Goal: Task Accomplishment & Management: Use online tool/utility

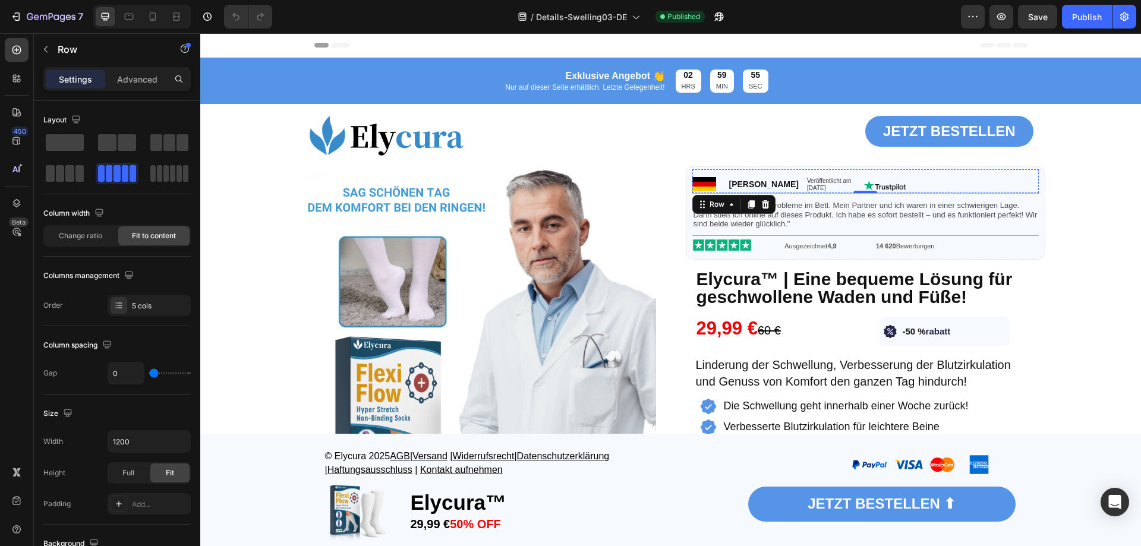
click at [1049, 186] on div "Image" at bounding box center [1049, 186] width 0 height 0
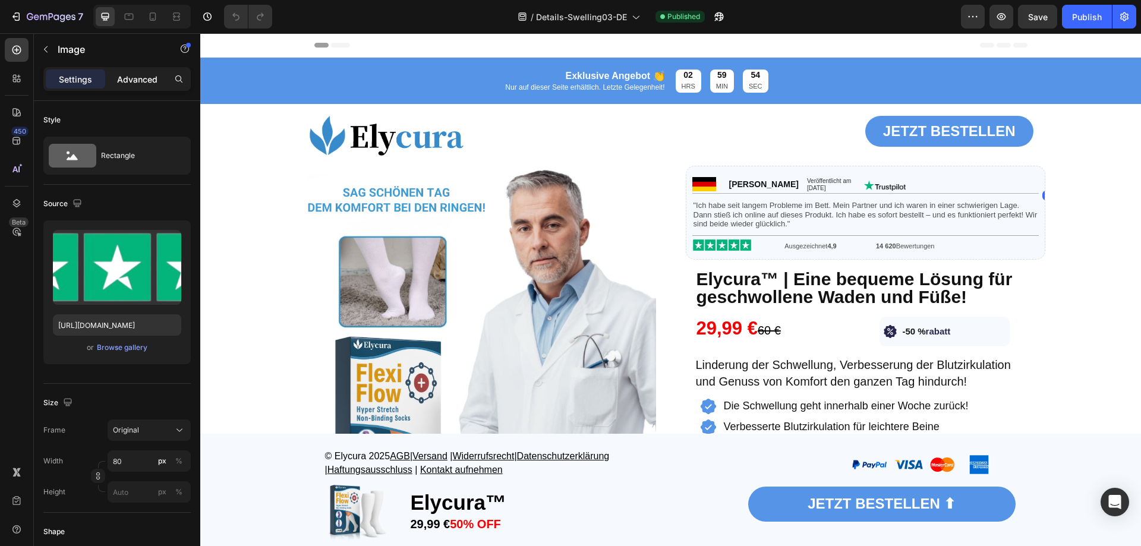
click at [149, 78] on p "Advanced" at bounding box center [137, 79] width 40 height 12
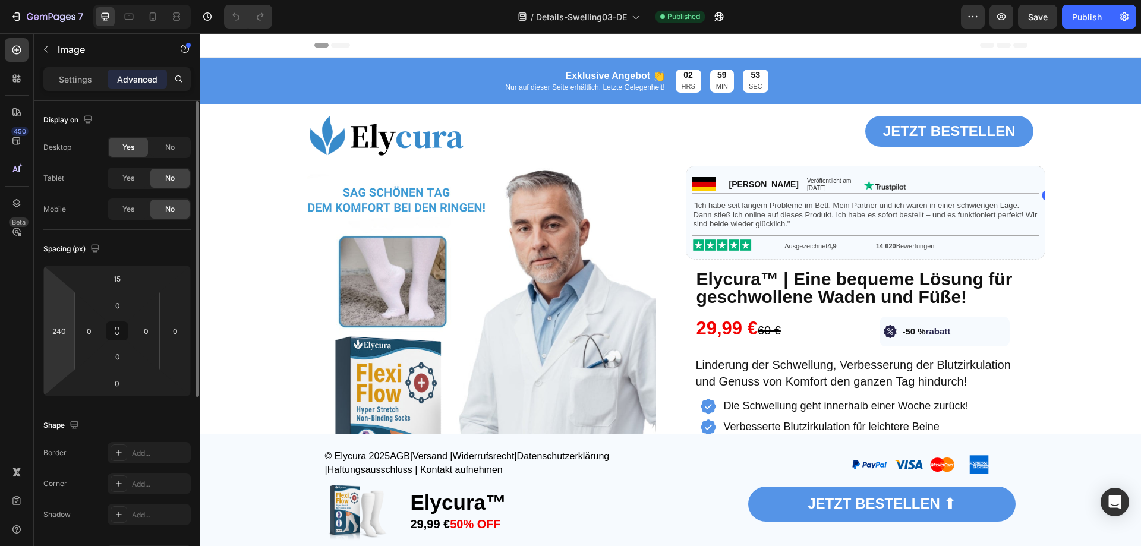
click at [64, 0] on html "7 Version history / Details-Swelling03-DE Published Preview Save Publish 450 Be…" at bounding box center [570, 0] width 1141 height 0
click at [60, 329] on input "240" at bounding box center [59, 331] width 18 height 18
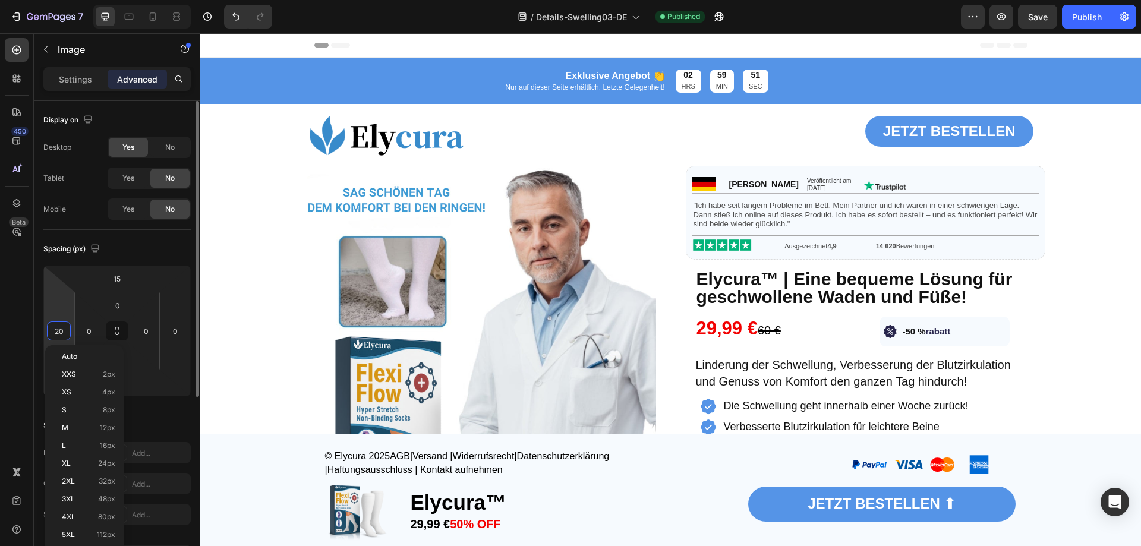
type input "220"
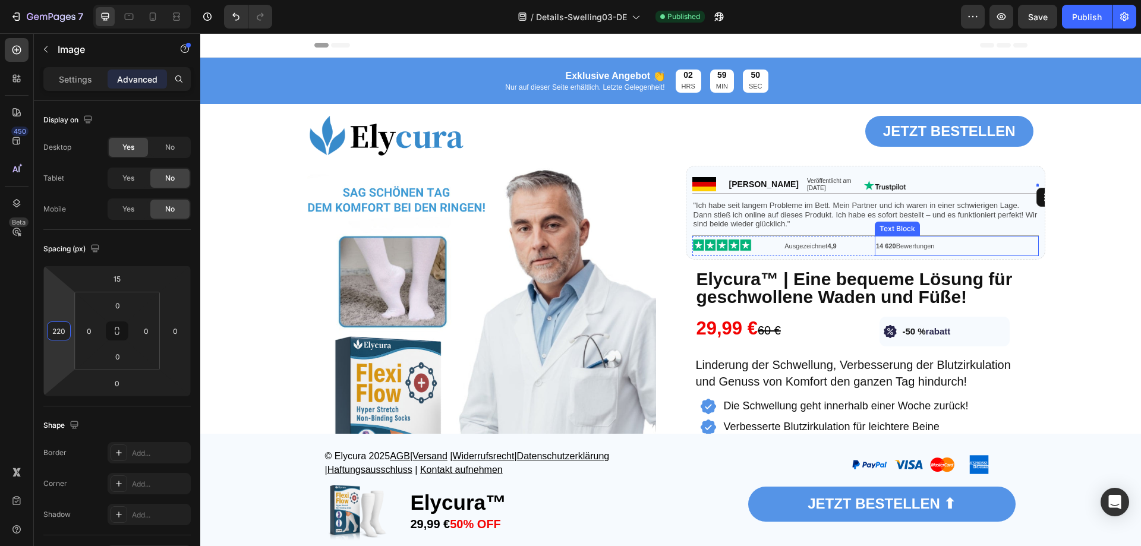
click at [1026, 289] on h5 "Elycura™ | Eine bequeme Lösung für geschwollene Waden und Füße!" at bounding box center [865, 288] width 341 height 38
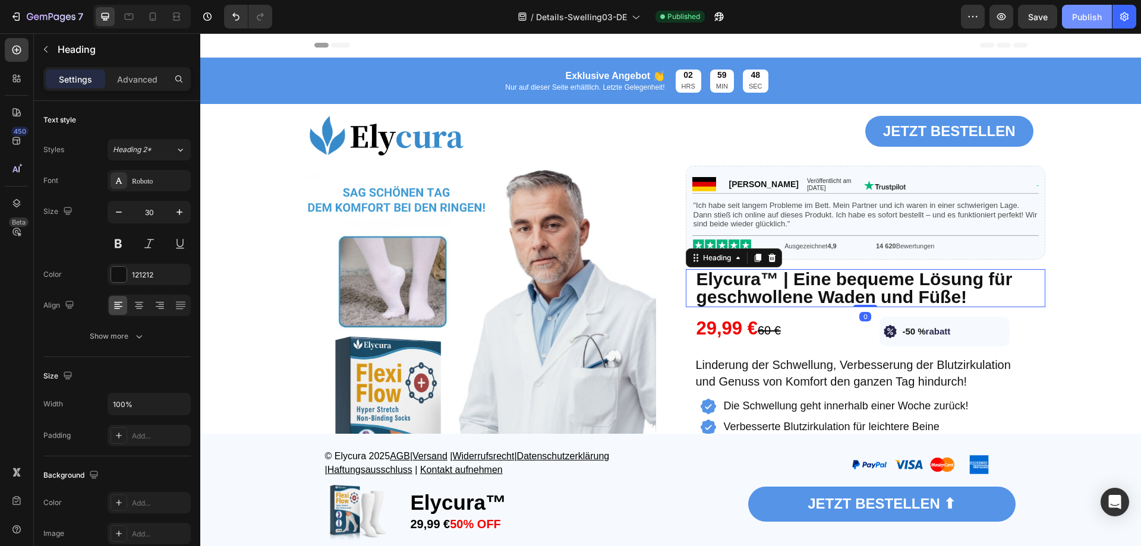
click at [1103, 17] on button "Publish" at bounding box center [1087, 17] width 50 height 24
click at [128, 12] on icon at bounding box center [129, 17] width 12 height 12
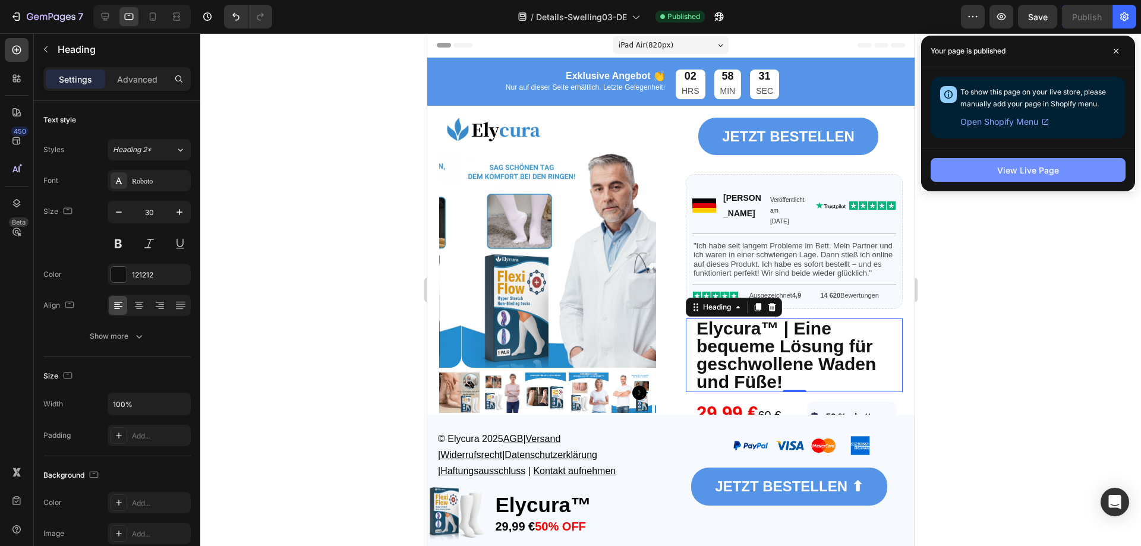
click at [1025, 172] on div "View Live Page" at bounding box center [1028, 170] width 62 height 12
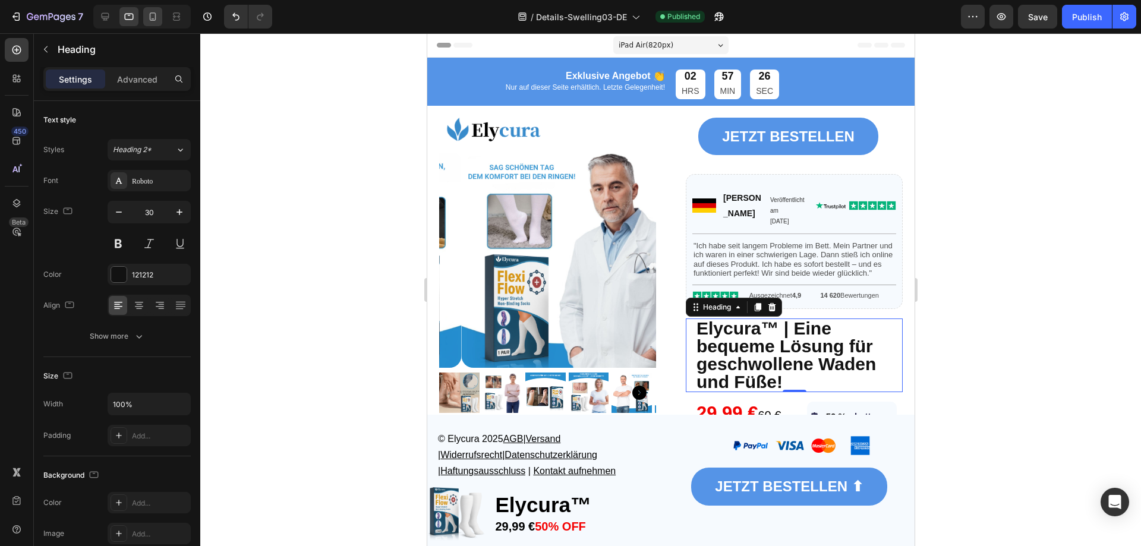
click at [158, 25] on div at bounding box center [152, 16] width 19 height 19
type input "32"
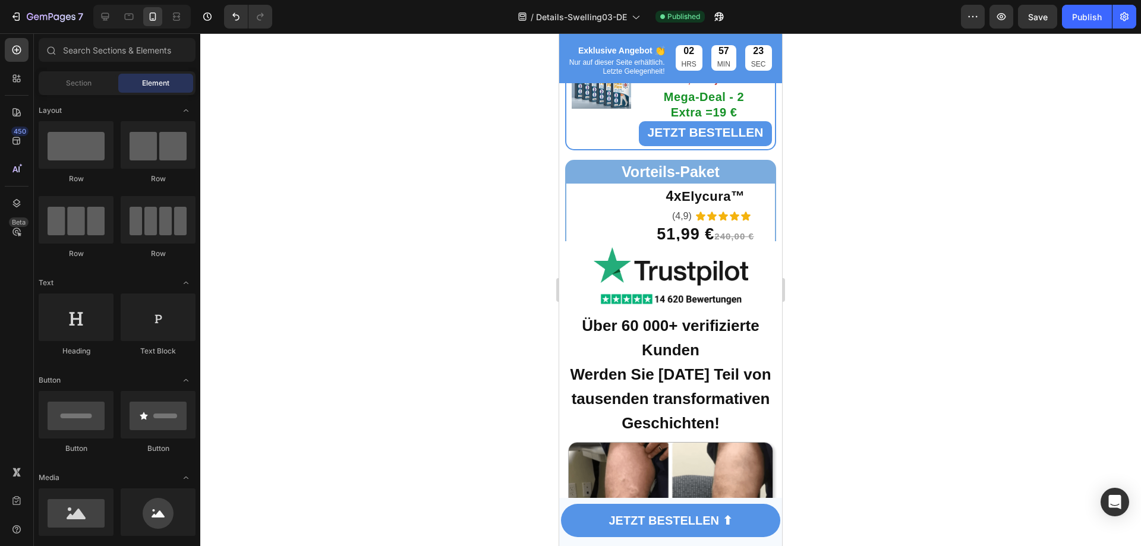
drag, startPoint x: 776, startPoint y: 227, endPoint x: 1342, endPoint y: 487, distance: 622.9
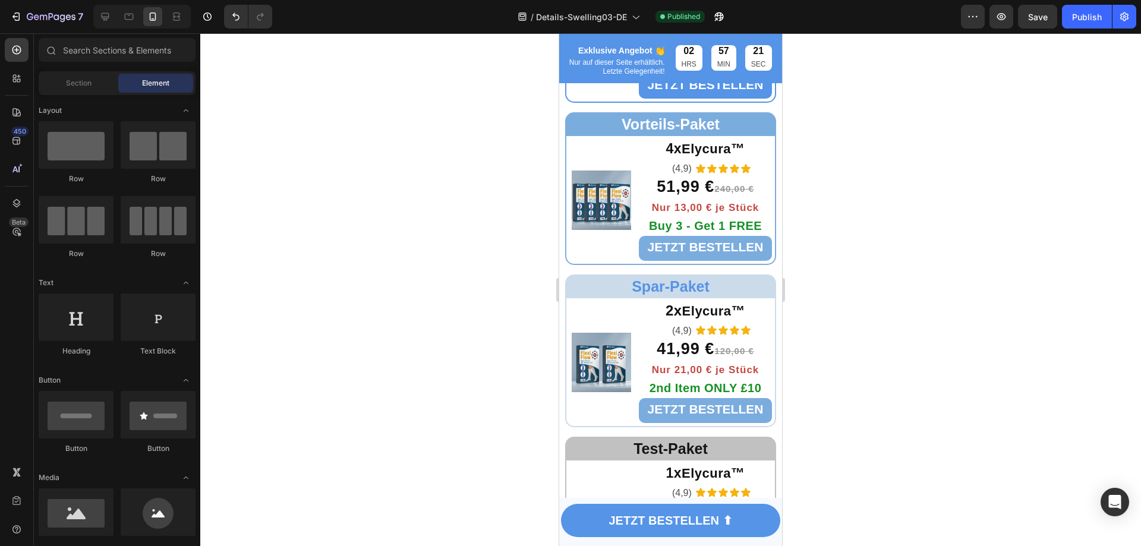
scroll to position [4368, 0]
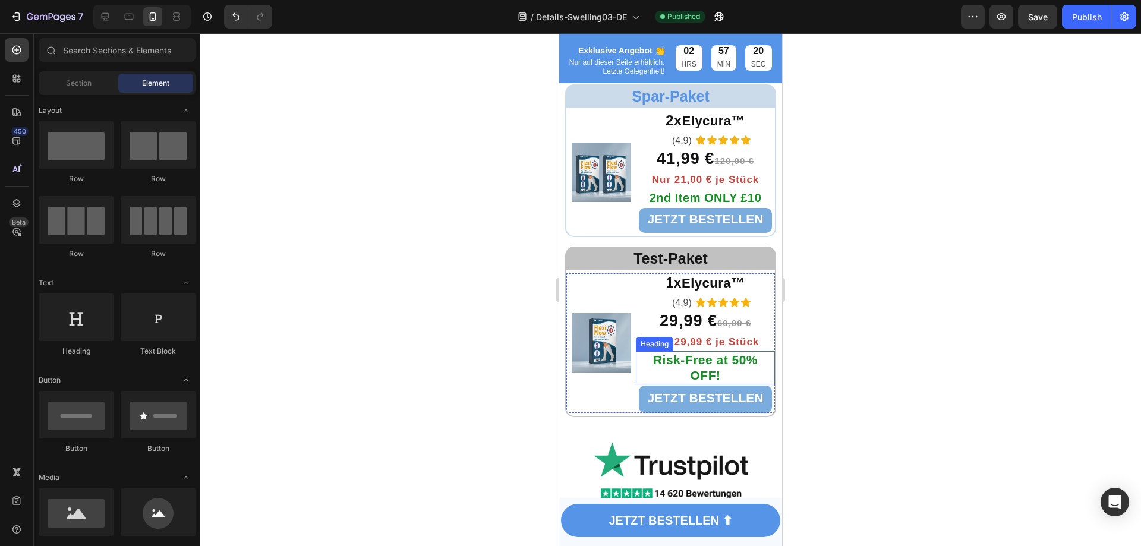
click at [683, 355] on strong "Risk-Free at 50% OFF!" at bounding box center [705, 367] width 105 height 29
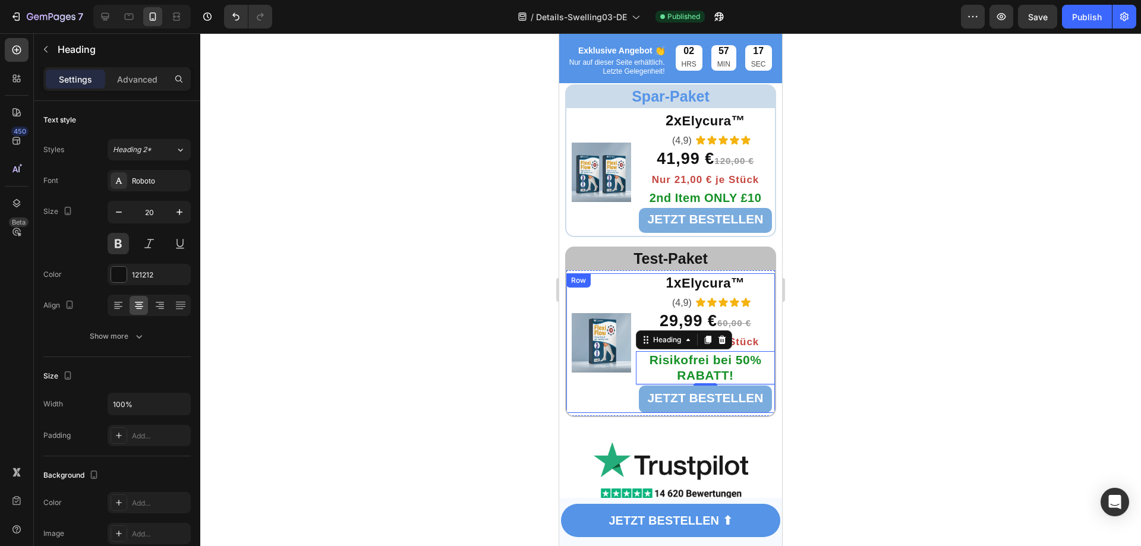
click at [467, 393] on div at bounding box center [670, 289] width 941 height 513
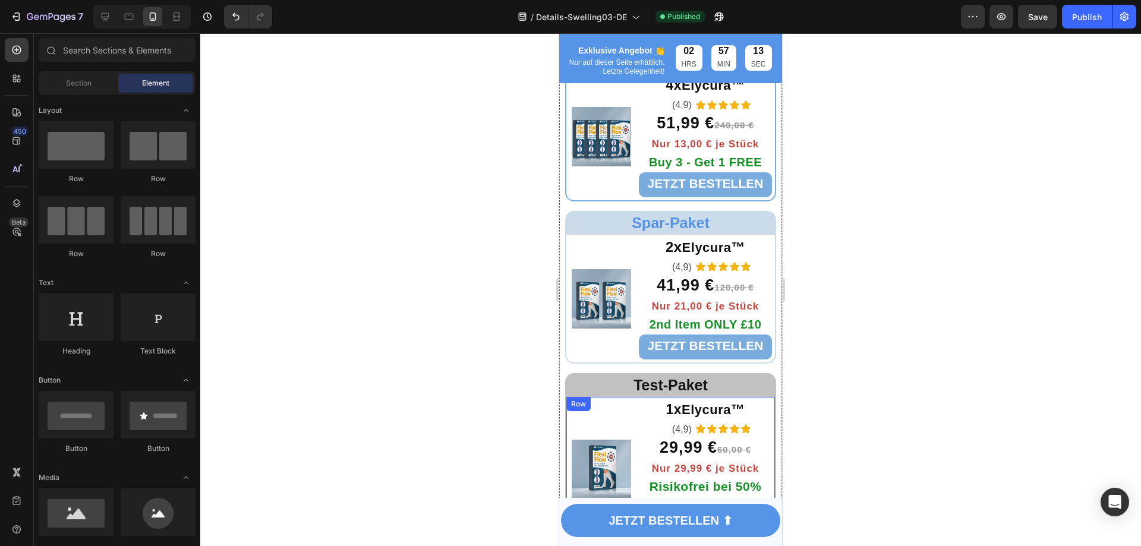
scroll to position [4189, 0]
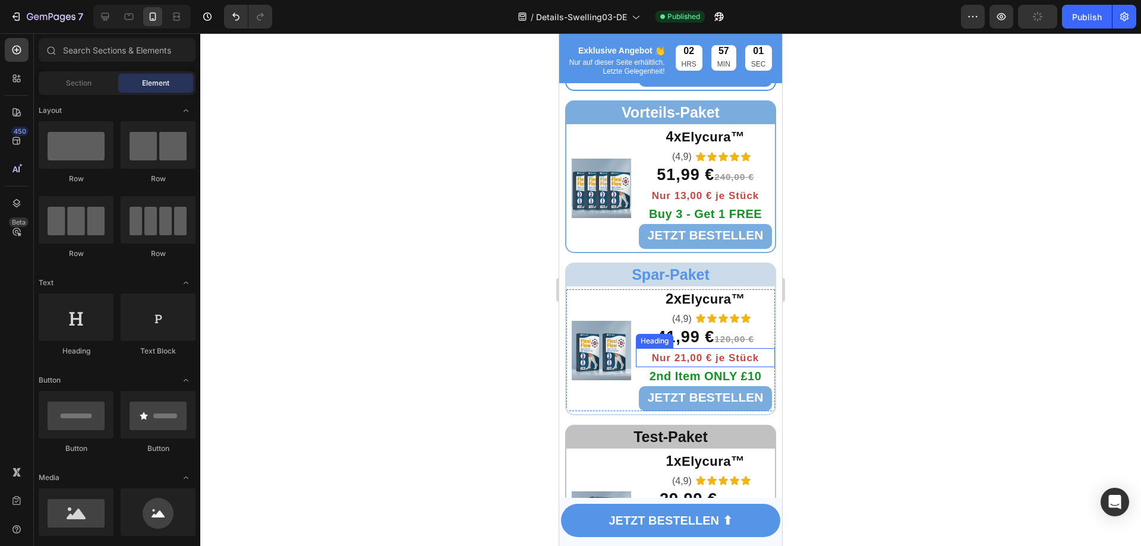
click at [689, 370] on span "2nd Item ONLY £10" at bounding box center [706, 376] width 112 height 13
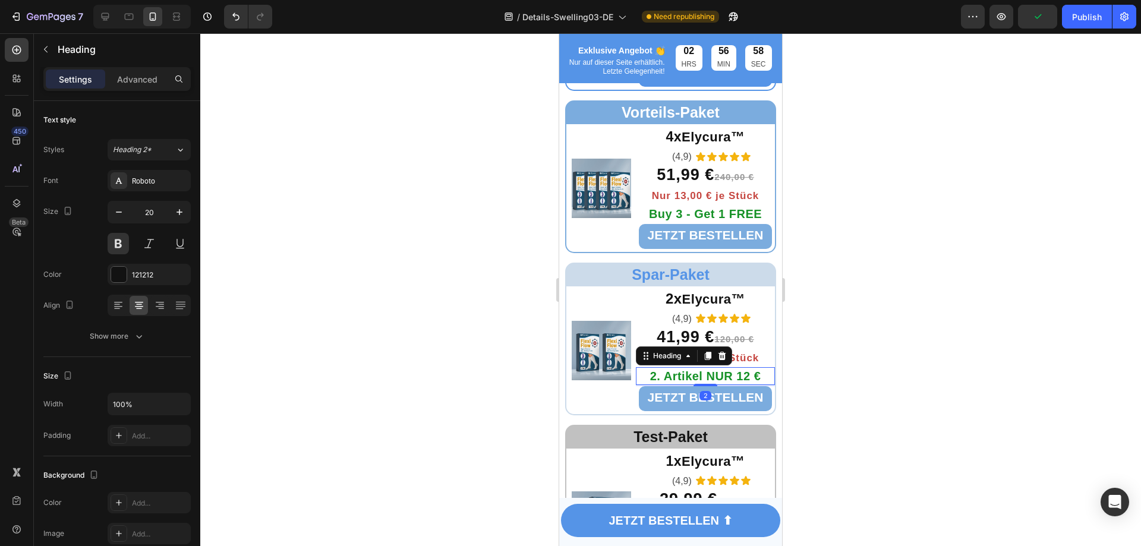
click at [495, 404] on div at bounding box center [670, 289] width 941 height 513
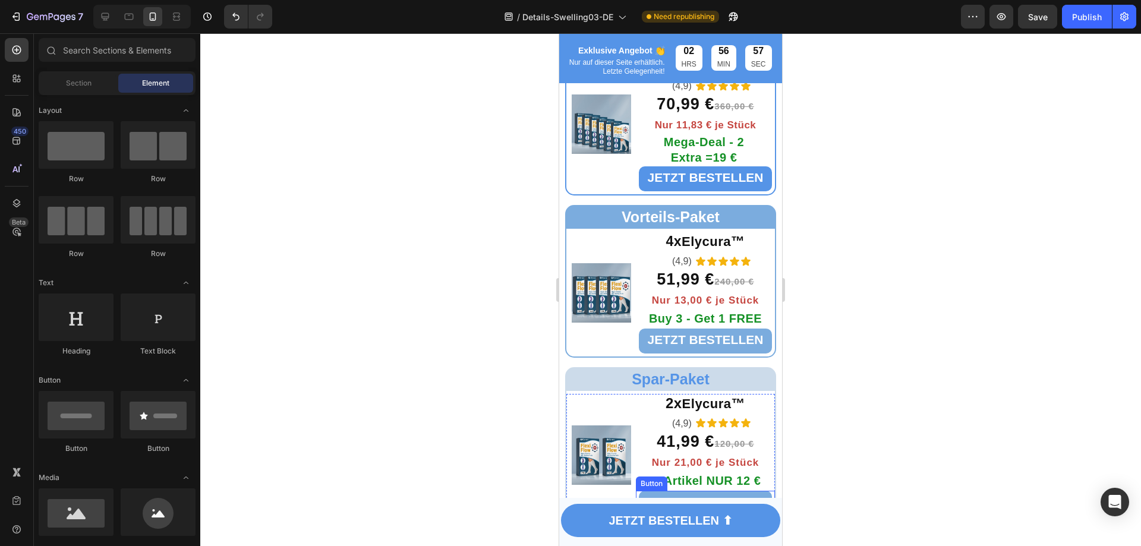
scroll to position [4070, 0]
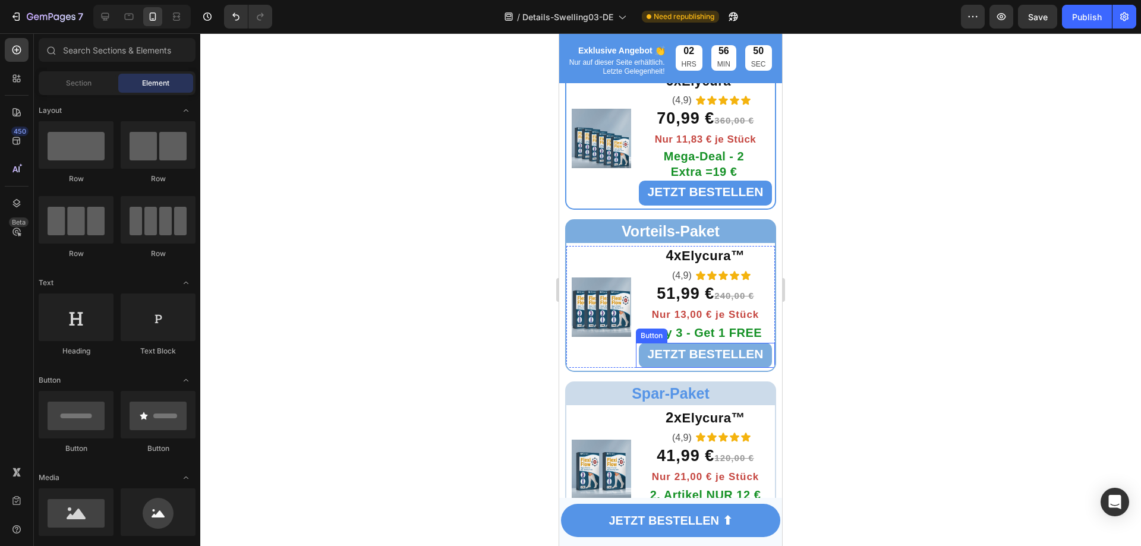
click at [693, 335] on span "Buy 3 - Get 1 FREE" at bounding box center [705, 332] width 113 height 13
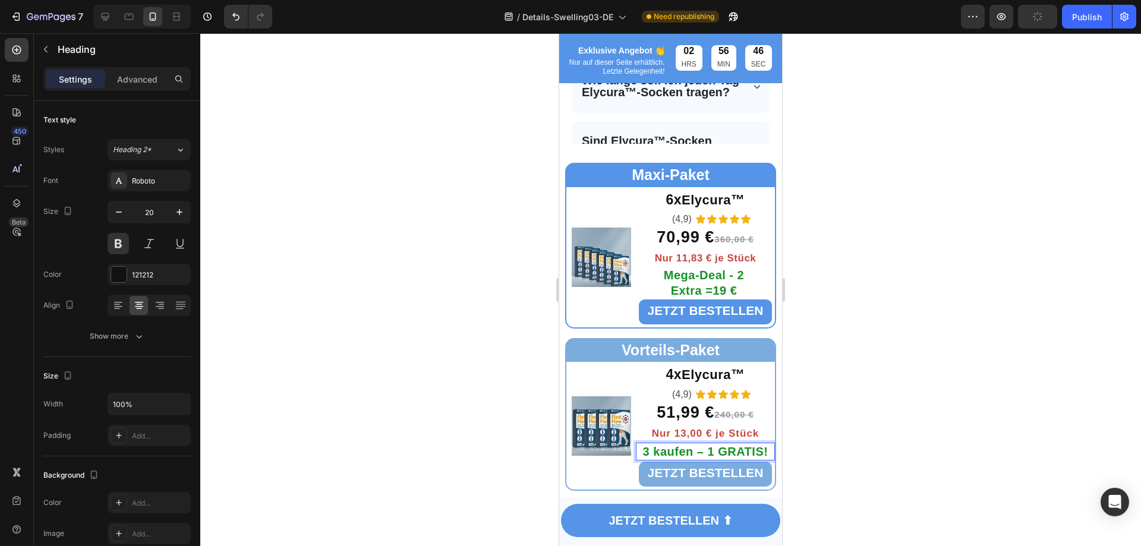
scroll to position [4101, 0]
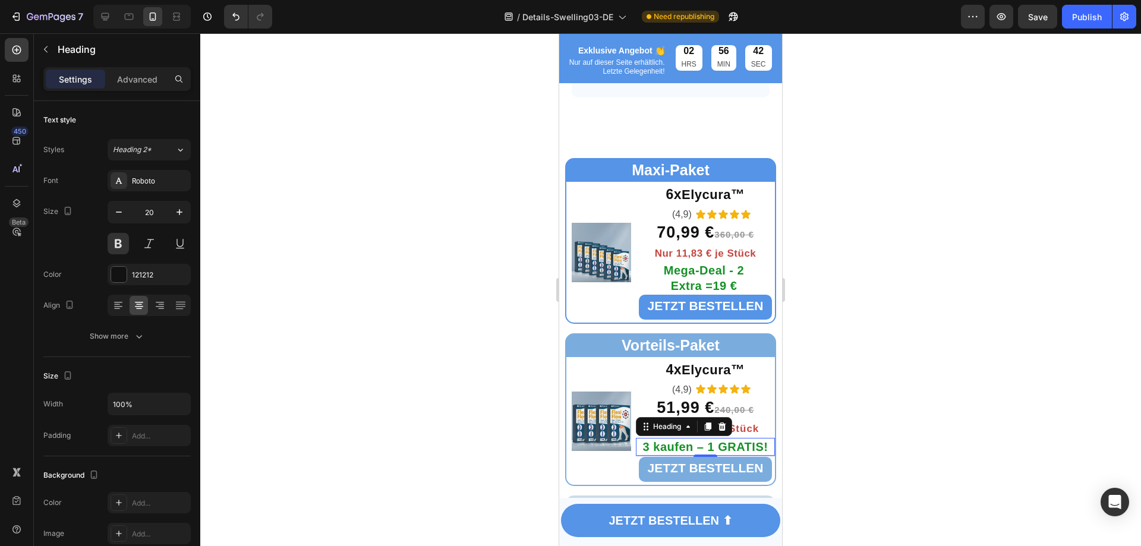
click at [478, 338] on div at bounding box center [670, 289] width 941 height 513
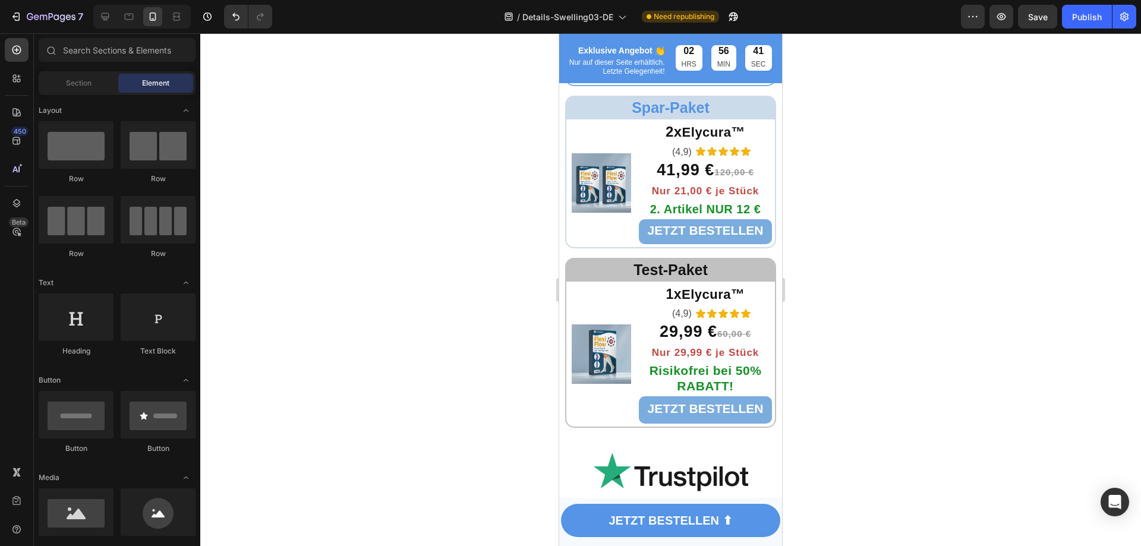
scroll to position [4517, 0]
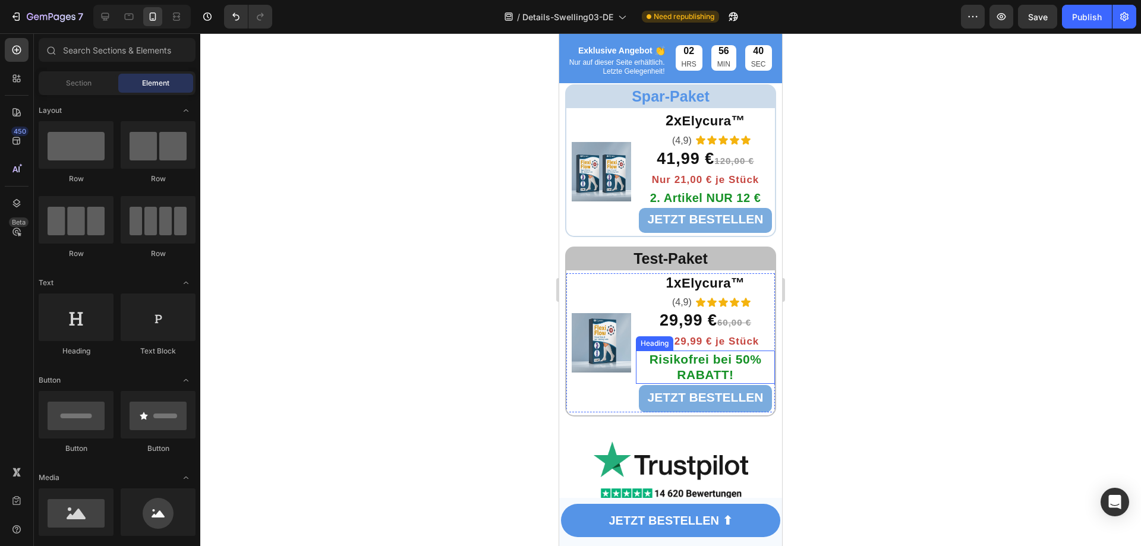
click at [731, 374] on p "⁠⁠⁠⁠⁠⁠⁠ Risikofrei bei 50% RABATT!" at bounding box center [705, 367] width 137 height 31
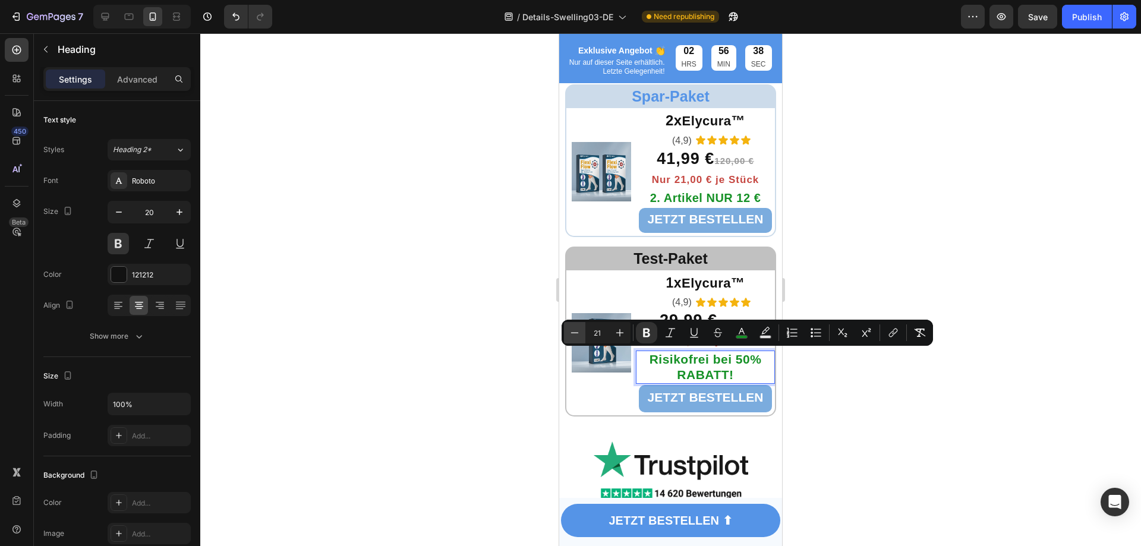
click at [571, 333] on icon "Editor contextual toolbar" at bounding box center [575, 333] width 12 height 12
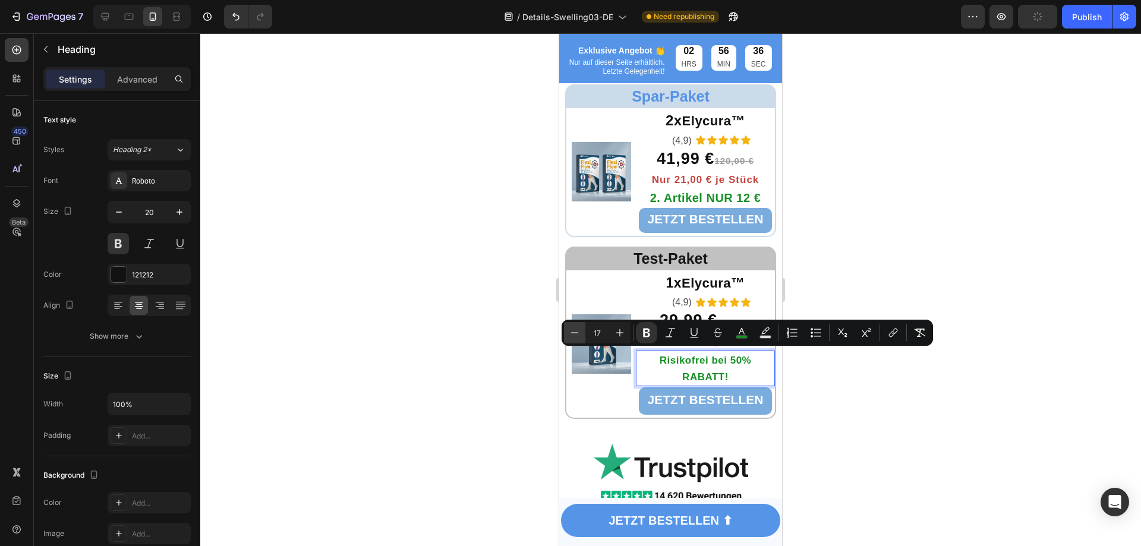
click at [571, 333] on icon "Editor contextual toolbar" at bounding box center [575, 333] width 12 height 12
type input "16"
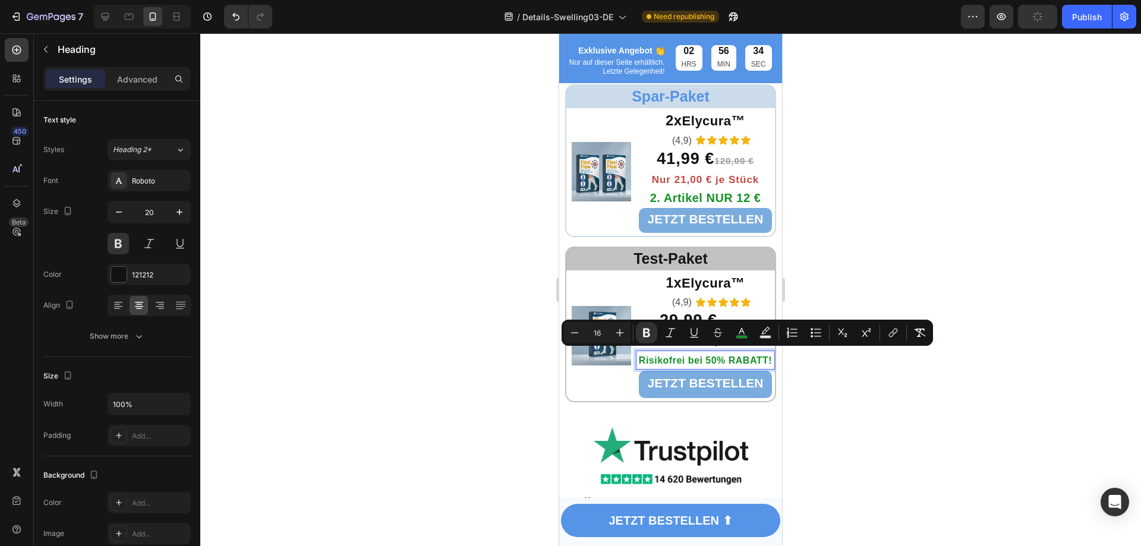
click at [420, 333] on div at bounding box center [670, 289] width 941 height 513
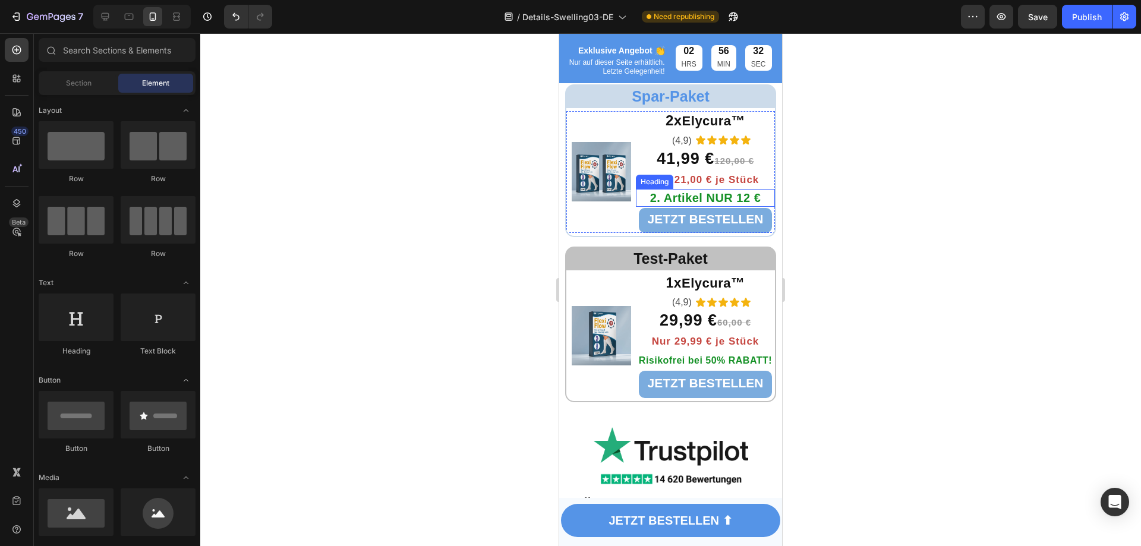
click at [714, 195] on span "2. Artikel NUR 12 €" at bounding box center [705, 197] width 111 height 13
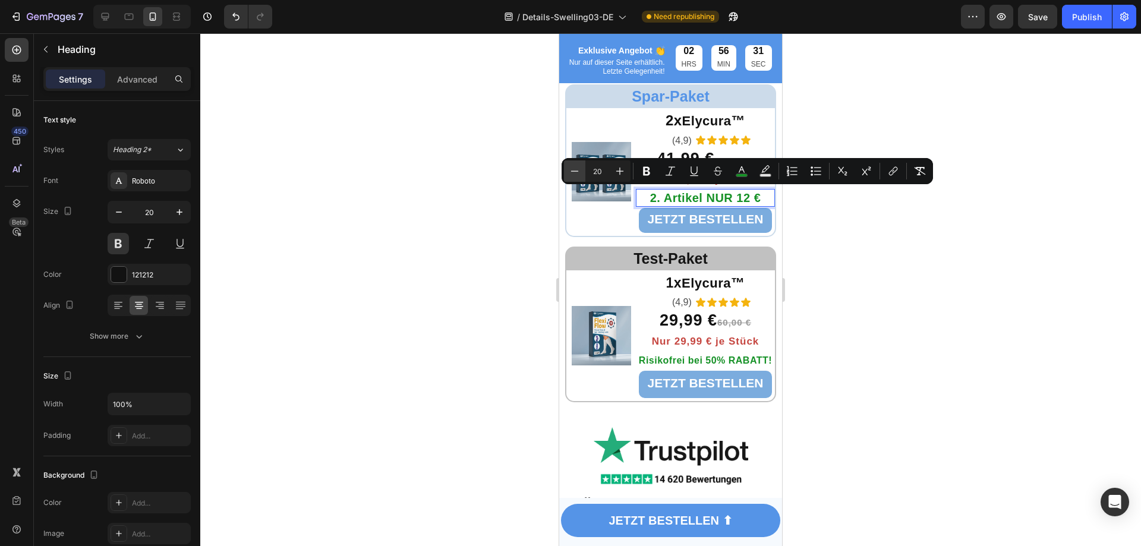
click at [576, 171] on icon "Editor contextual toolbar" at bounding box center [575, 171] width 12 height 12
type input "16"
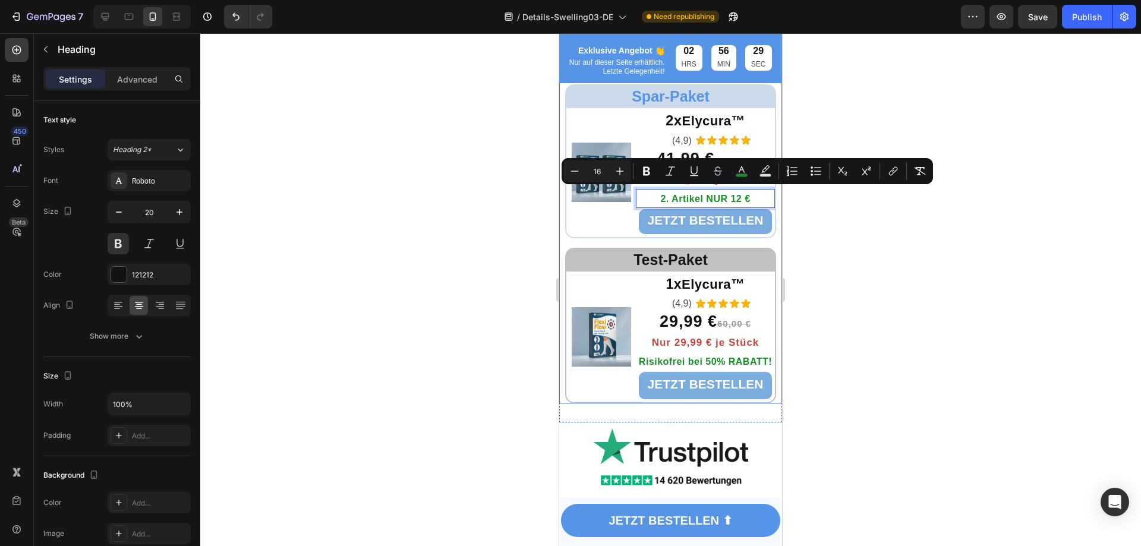
click at [520, 212] on div at bounding box center [670, 289] width 941 height 513
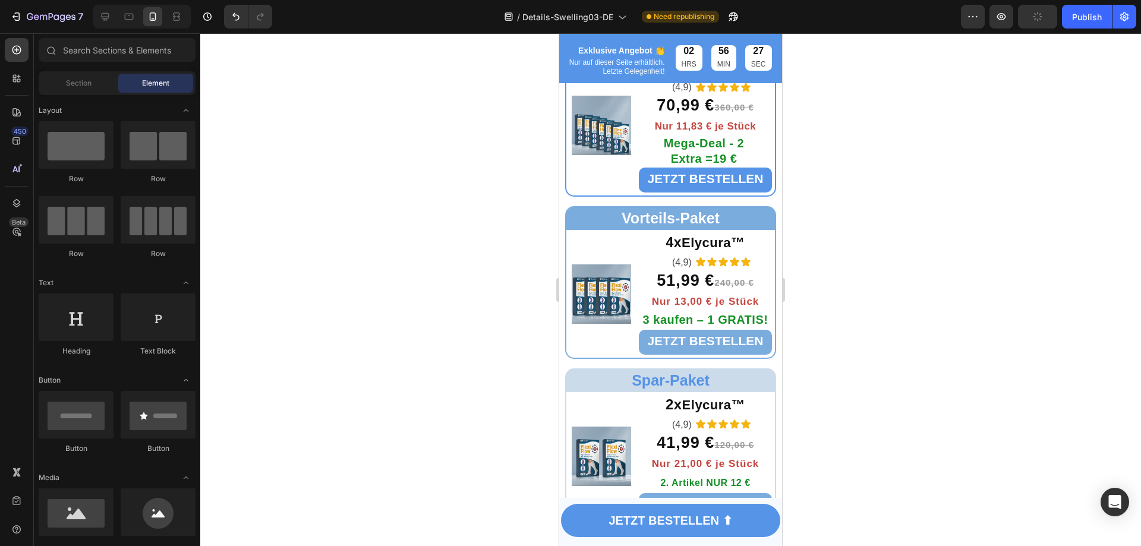
scroll to position [4160, 0]
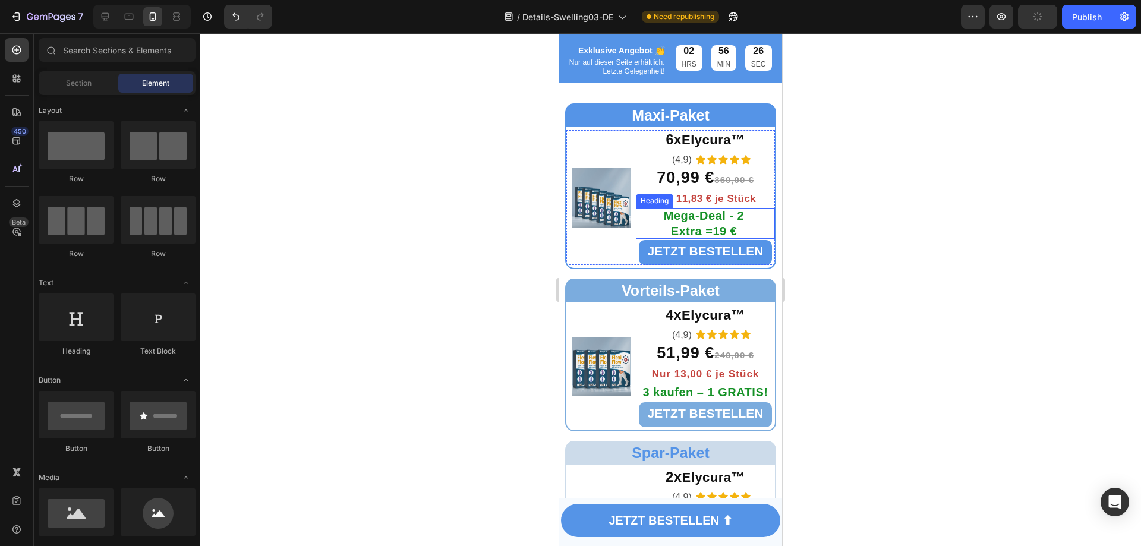
click at [705, 220] on strong "Mega-Deal - 2 Extra =19 €" at bounding box center [704, 223] width 80 height 29
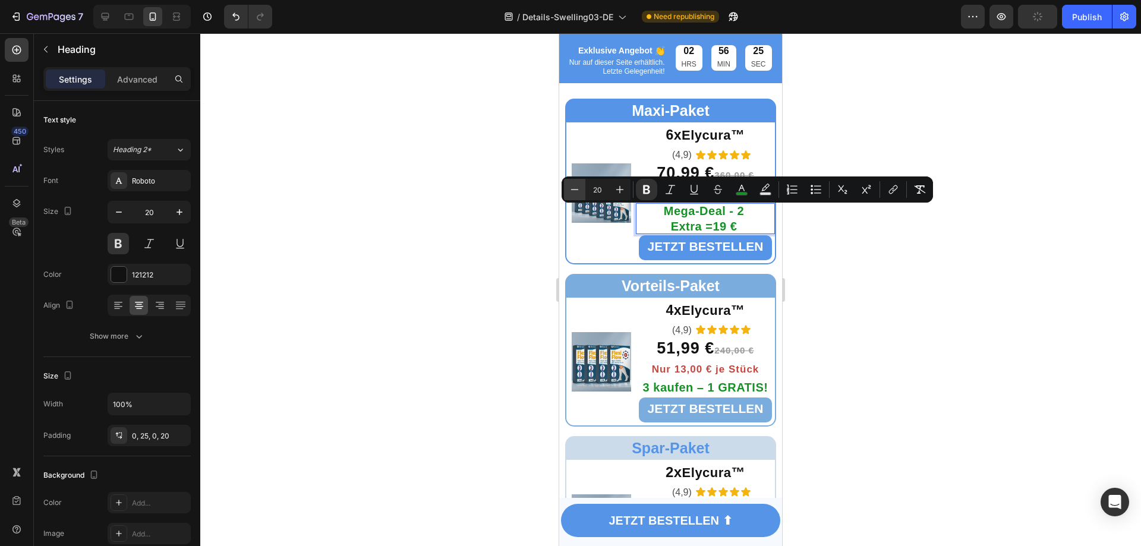
click at [575, 194] on icon "Editor contextual toolbar" at bounding box center [575, 190] width 12 height 12
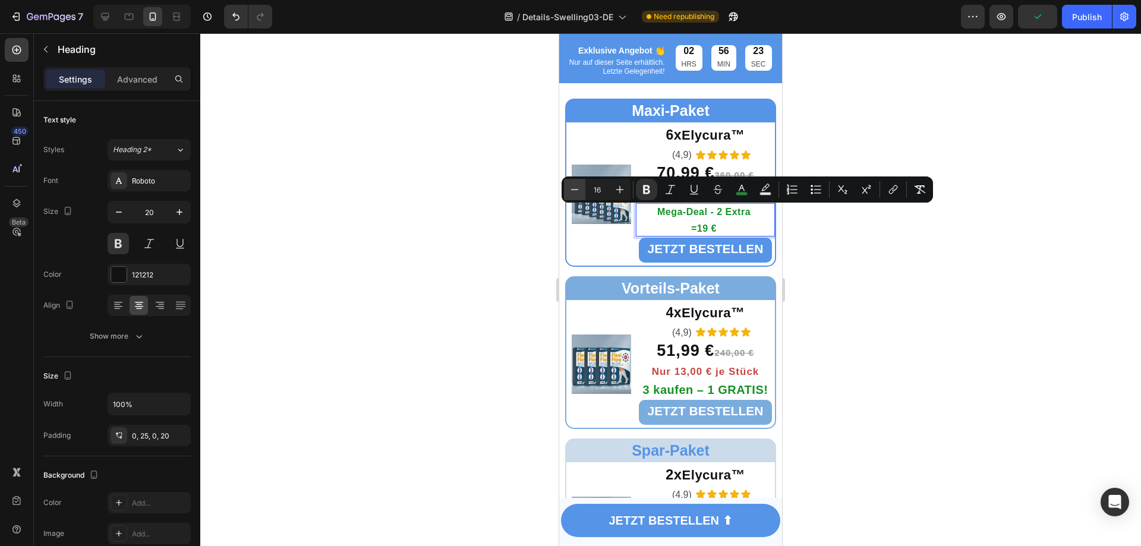
click at [579, 196] on button "Minus" at bounding box center [574, 189] width 21 height 21
type input "15"
click at [505, 245] on div at bounding box center [670, 289] width 941 height 513
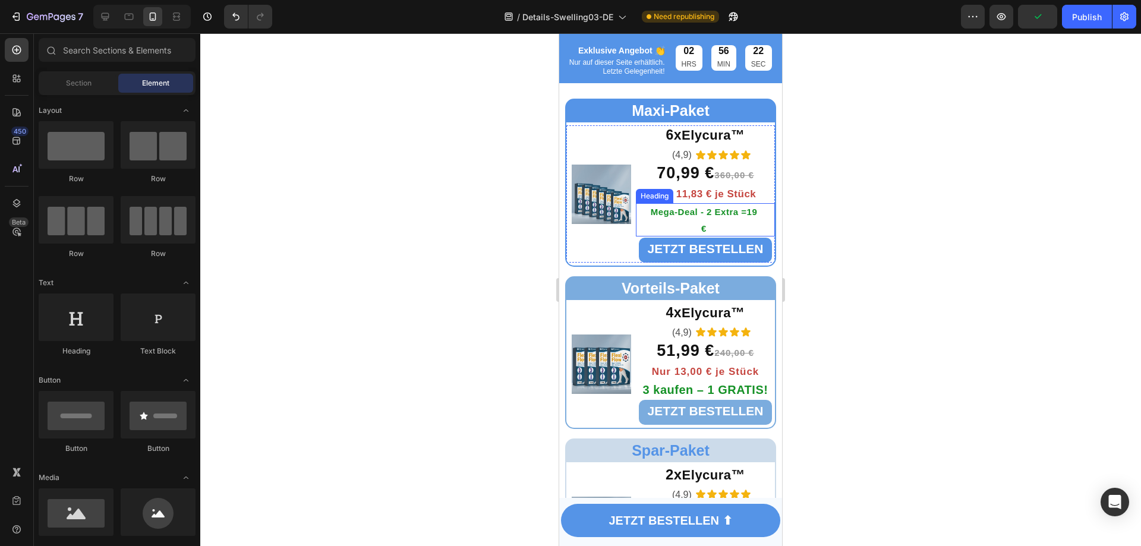
click at [707, 230] on p "⁠⁠⁠⁠⁠⁠⁠ Mega-Deal - 2 Extra =19 €" at bounding box center [704, 219] width 112 height 33
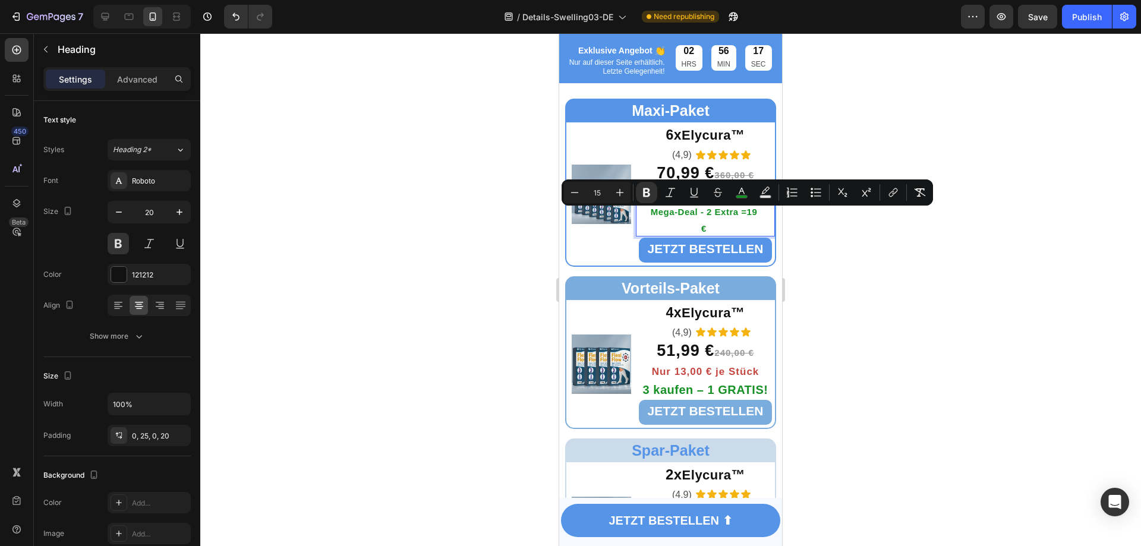
drag, startPoint x: 1069, startPoint y: 321, endPoint x: 1035, endPoint y: 250, distance: 78.7
click at [1069, 320] on div at bounding box center [670, 289] width 941 height 513
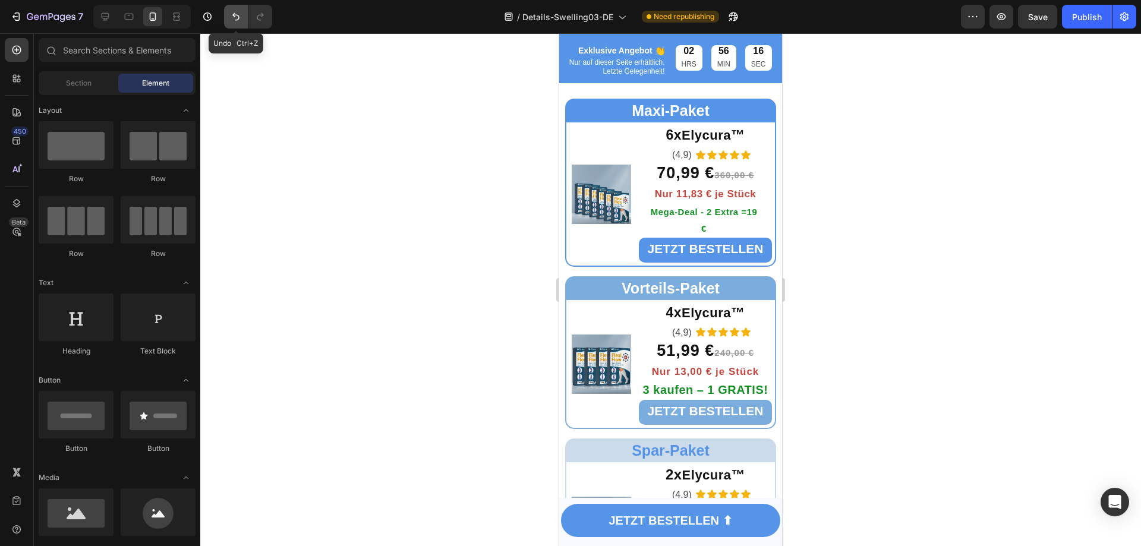
click at [237, 20] on icon "Undo/Redo" at bounding box center [235, 17] width 7 height 8
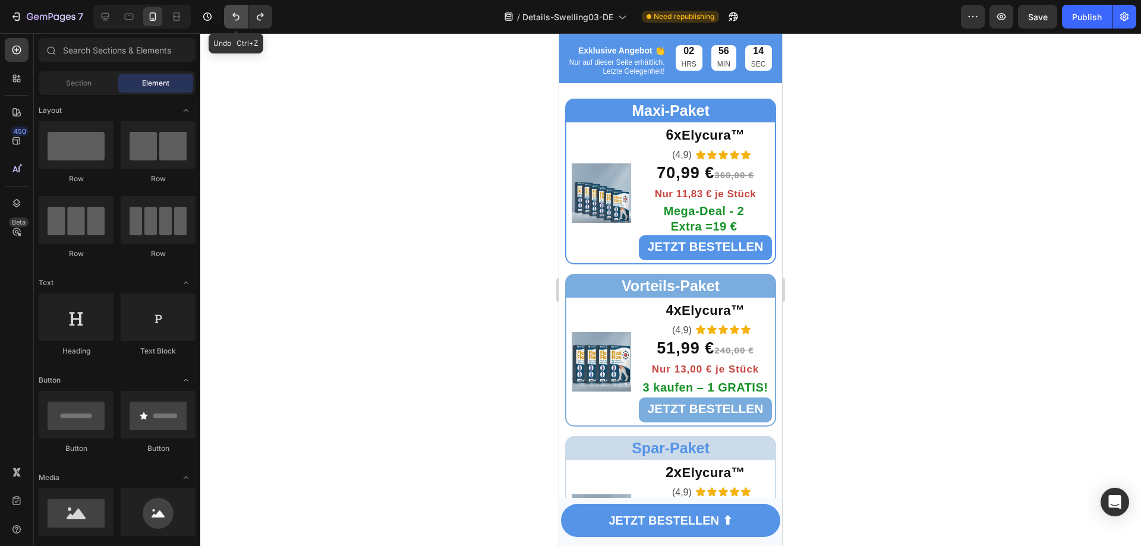
click at [237, 20] on icon "Undo/Redo" at bounding box center [235, 17] width 7 height 8
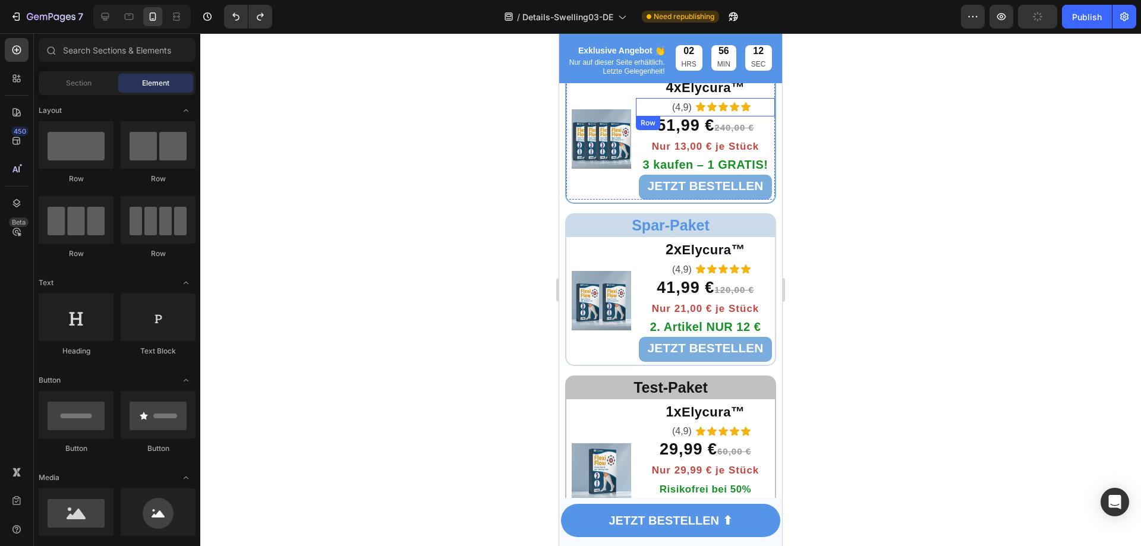
scroll to position [4457, 0]
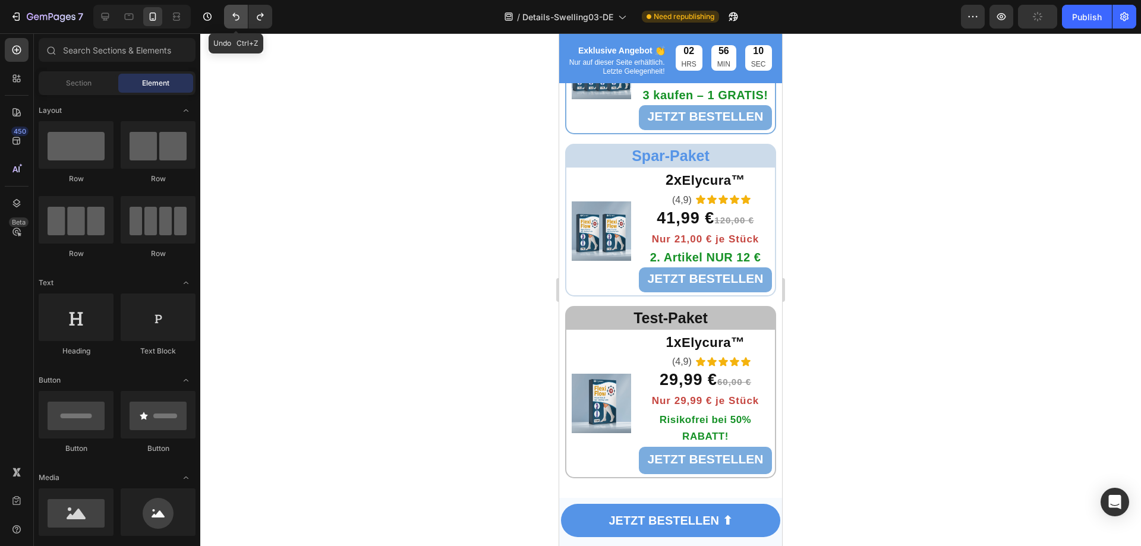
click at [227, 8] on button "Undo/Redo" at bounding box center [236, 17] width 24 height 24
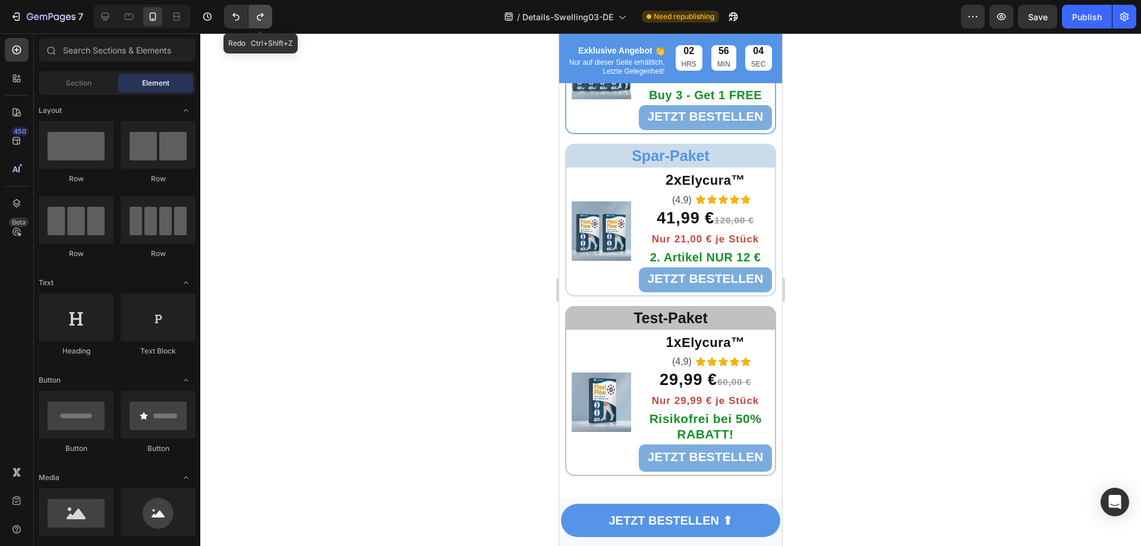
click at [266, 15] on icon "Undo/Redo" at bounding box center [260, 17] width 12 height 12
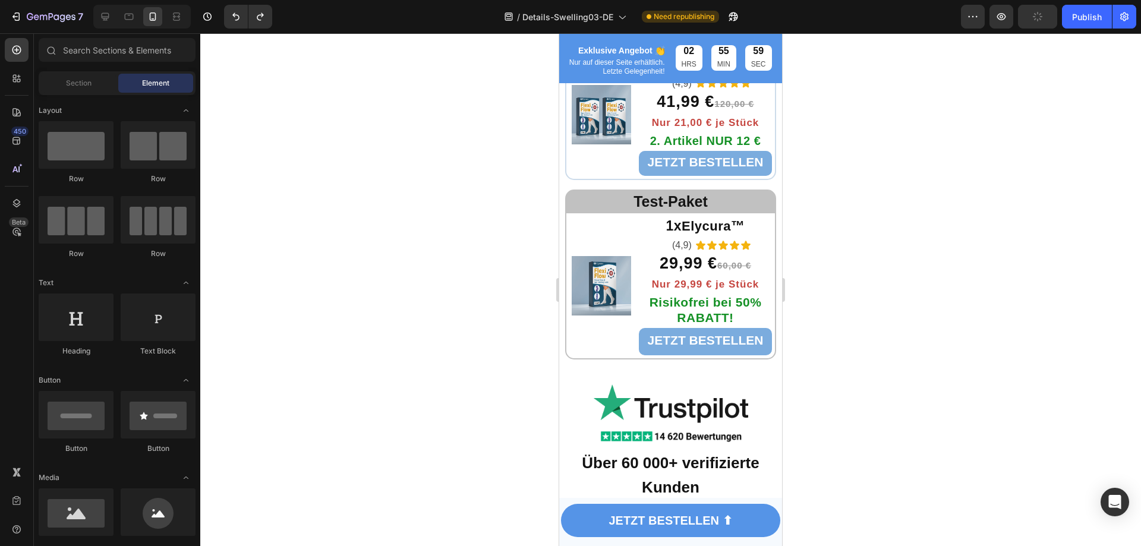
scroll to position [4576, 0]
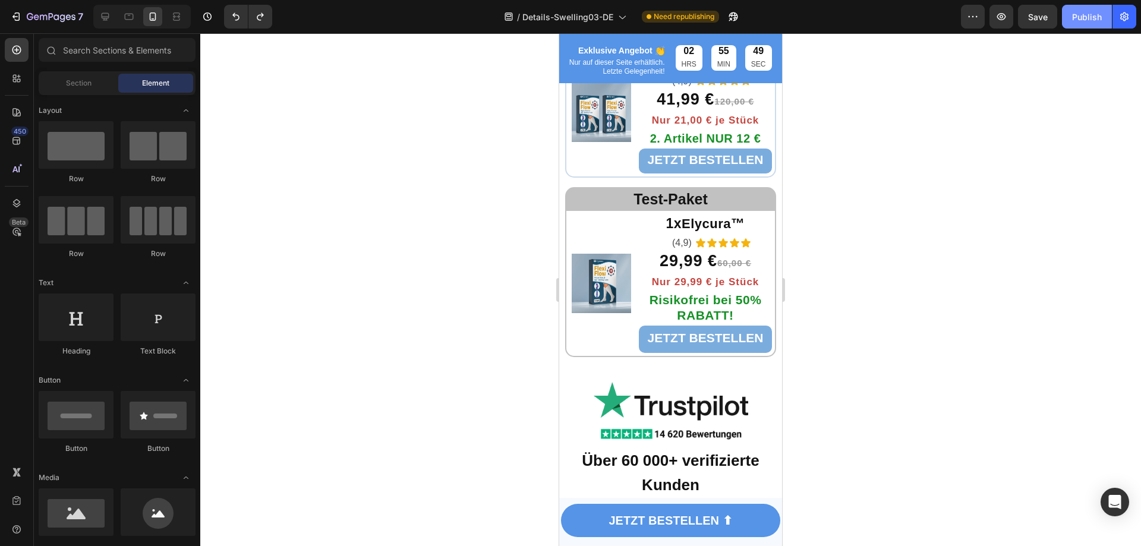
click at [1082, 16] on div "Publish" at bounding box center [1087, 17] width 30 height 12
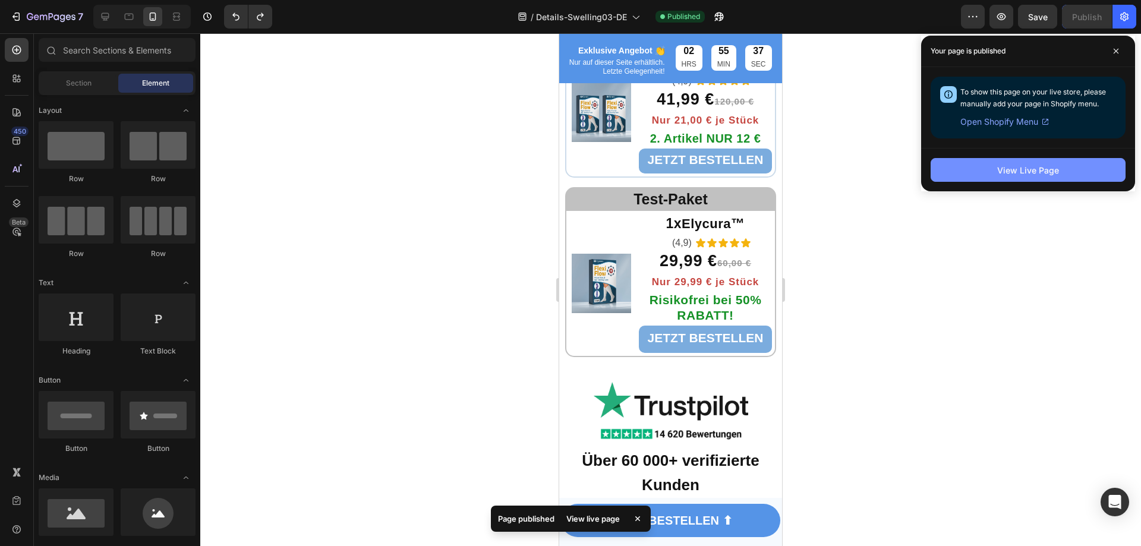
click at [1042, 163] on button "View Live Page" at bounding box center [1028, 170] width 195 height 24
